Goal: Contribute content: Contribute content

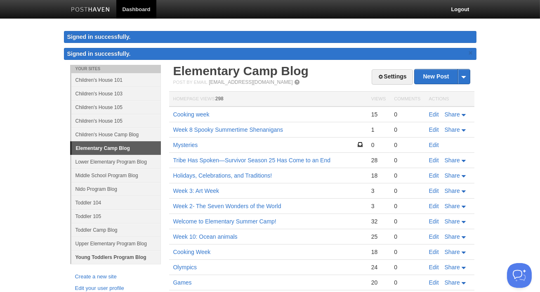
click at [99, 261] on link "Young Toddlers Program Blog" at bounding box center [115, 257] width 89 height 14
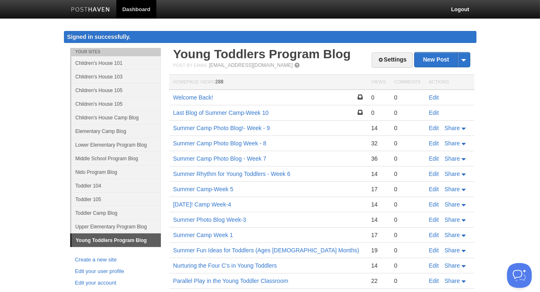
click at [433, 93] on td "Edit" at bounding box center [449, 97] width 49 height 16
click at [433, 96] on link "Edit" at bounding box center [434, 97] width 10 height 7
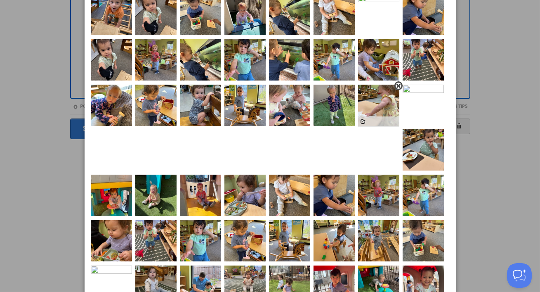
scroll to position [196, 0]
click at [263, 40] on span at bounding box center [265, 41] width 6 height 6
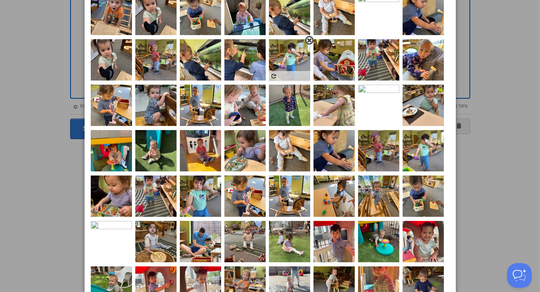
click at [308, 40] on span at bounding box center [309, 41] width 6 height 6
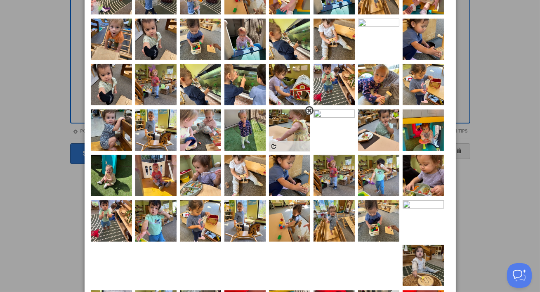
scroll to position [164, 0]
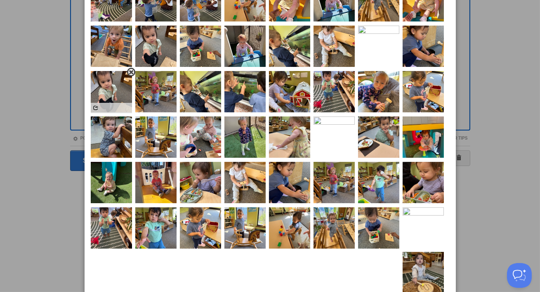
click at [132, 71] on span at bounding box center [131, 72] width 6 height 6
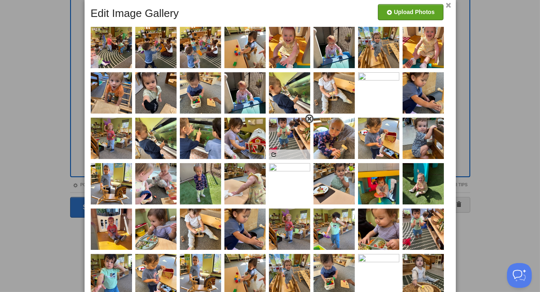
scroll to position [115, 0]
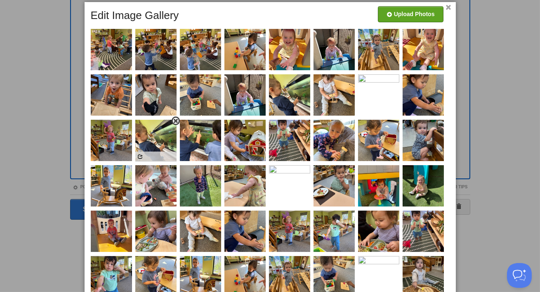
click at [173, 120] on span at bounding box center [176, 121] width 6 height 6
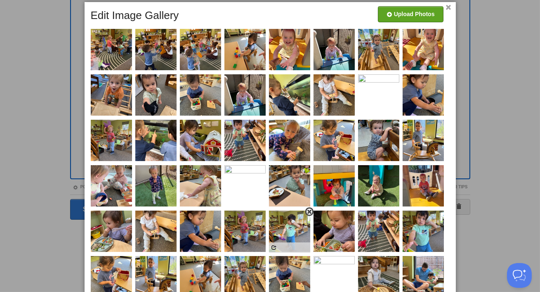
click at [307, 210] on span at bounding box center [309, 212] width 6 height 6
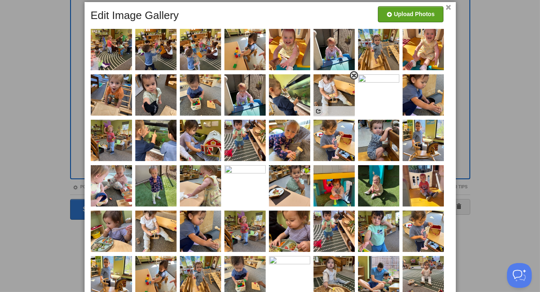
click at [353, 76] on span at bounding box center [354, 76] width 6 height 6
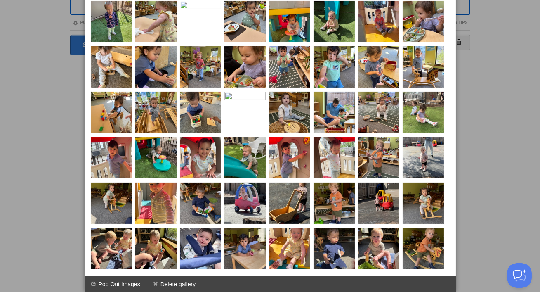
scroll to position [273, 0]
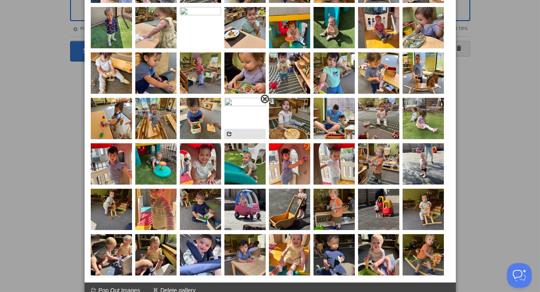
click at [265, 98] on span at bounding box center [265, 99] width 6 height 6
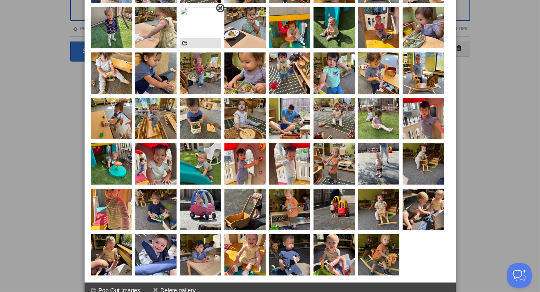
click at [217, 8] on span at bounding box center [220, 8] width 6 height 6
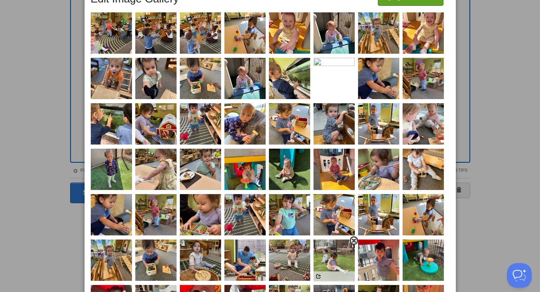
scroll to position [130, 0]
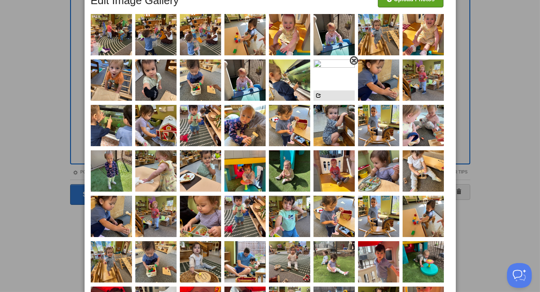
click at [354, 64] on link at bounding box center [354, 60] width 8 height 9
